Goal: Find specific page/section: Find specific page/section

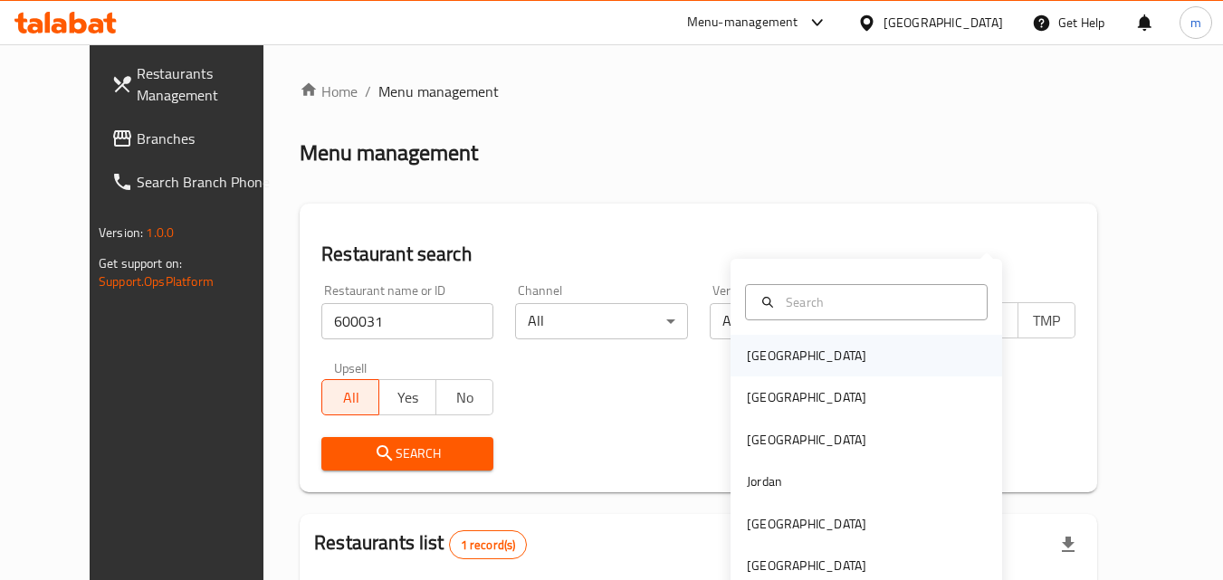
scroll to position [212, 0]
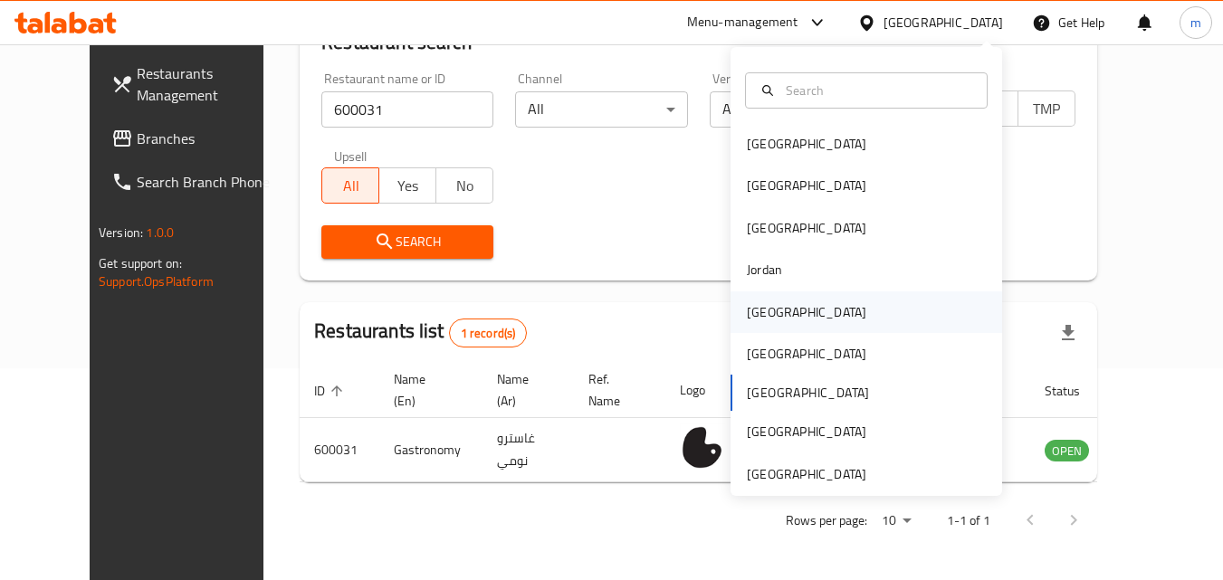
click at [763, 312] on div "[GEOGRAPHIC_DATA]" at bounding box center [807, 312] width 120 height 20
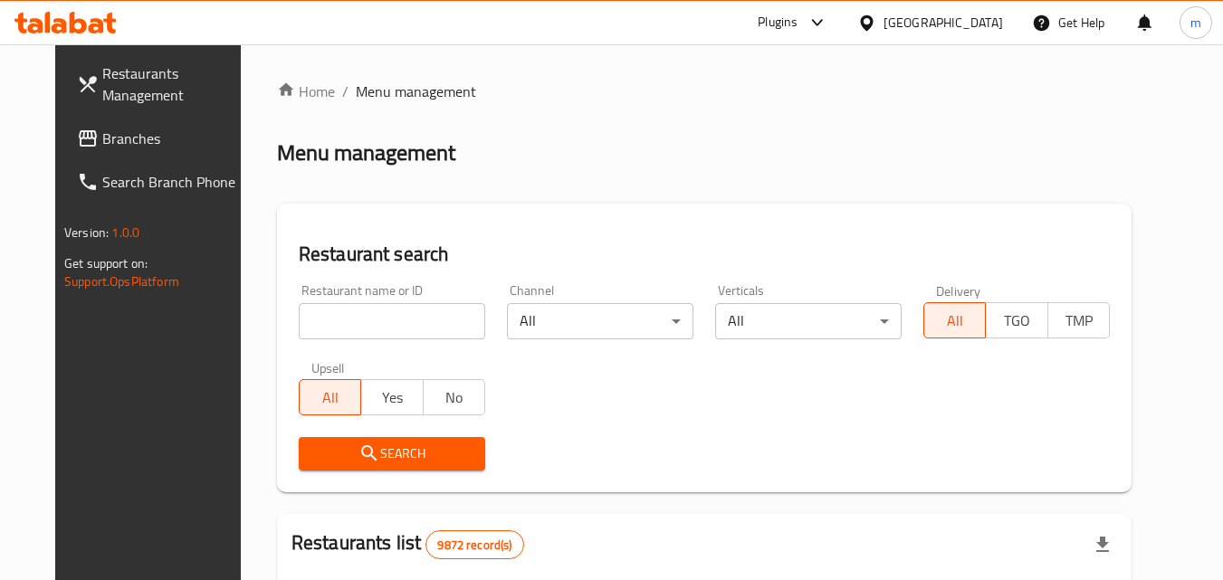
click at [102, 137] on span "Branches" at bounding box center [173, 139] width 143 height 22
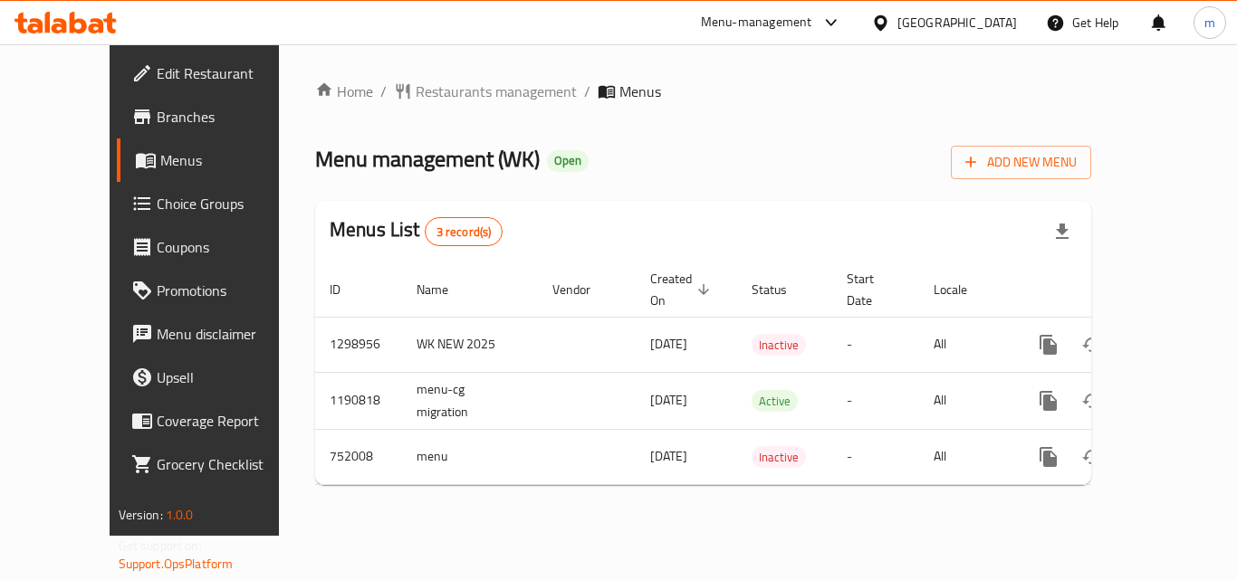
click at [434, 91] on span "Restaurants management" at bounding box center [496, 92] width 161 height 22
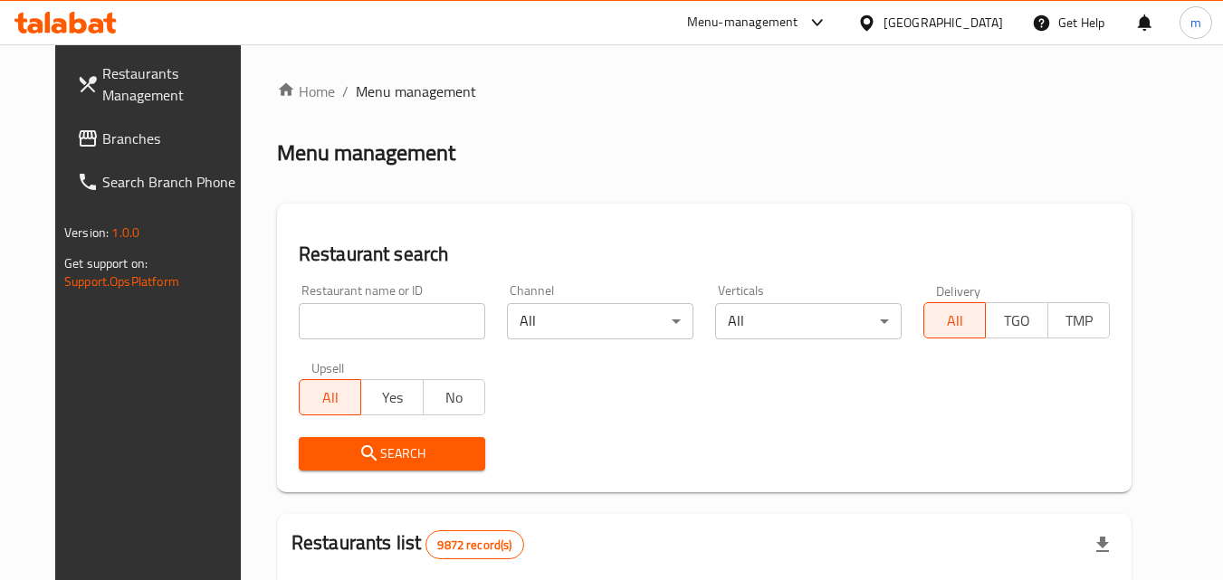
click at [338, 314] on input "search" at bounding box center [392, 321] width 187 height 36
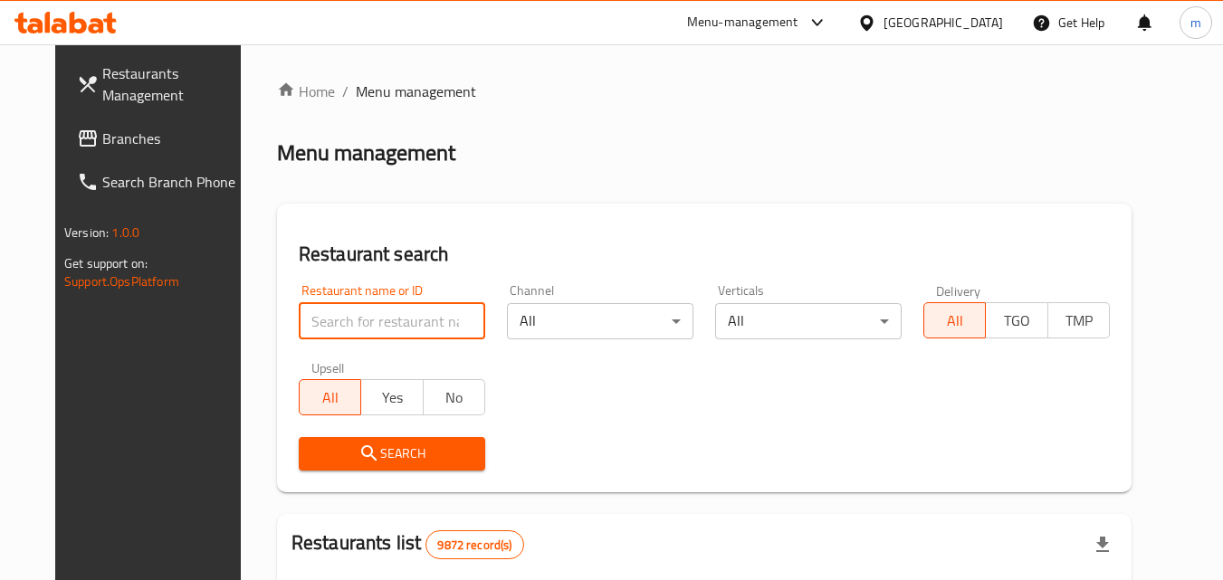
paste input "620573"
type input "620573"
click button "Search" at bounding box center [392, 454] width 187 height 34
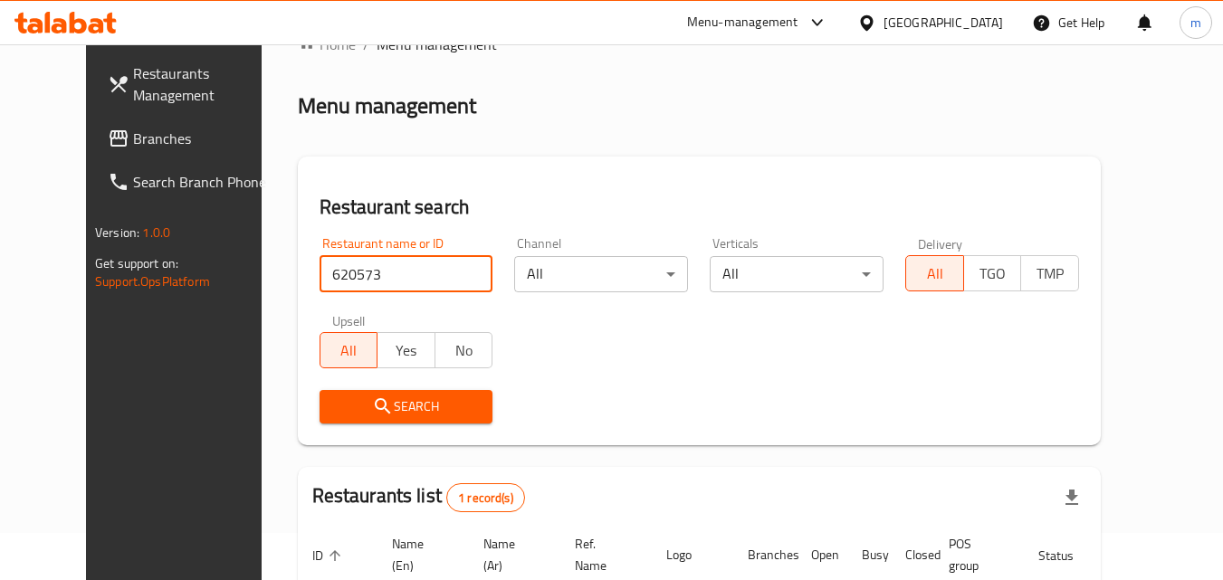
scroll to position [212, 0]
